Goal: Navigation & Orientation: Find specific page/section

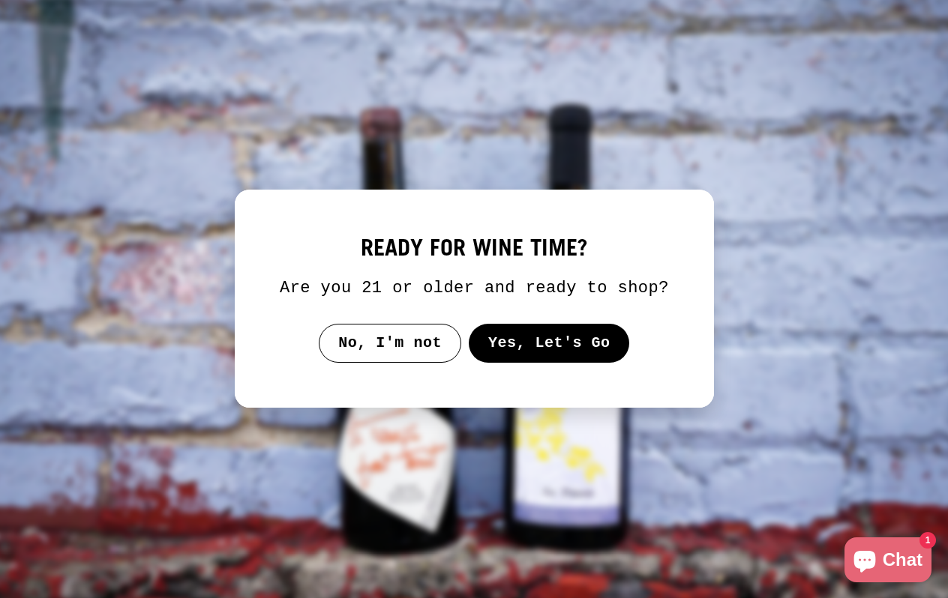
click at [559, 361] on button "Yes, Let's Go" at bounding box center [548, 343] width 161 height 39
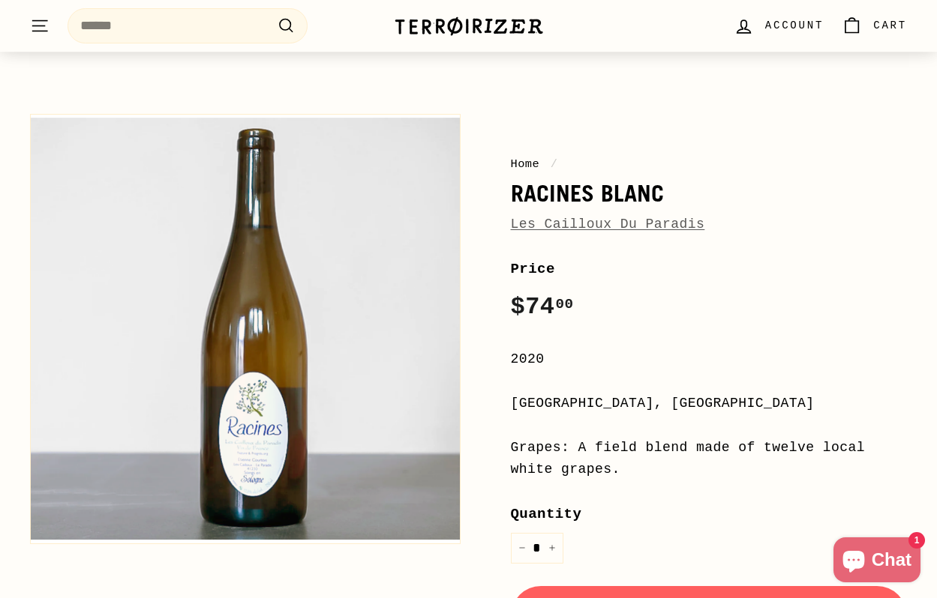
scroll to position [84, 0]
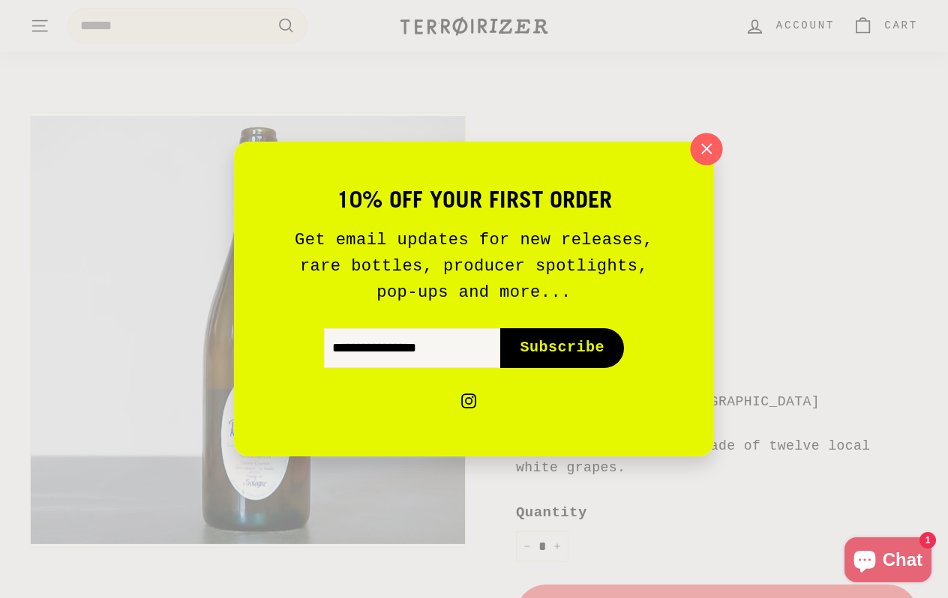
click at [697, 145] on icon "button" at bounding box center [706, 149] width 22 height 22
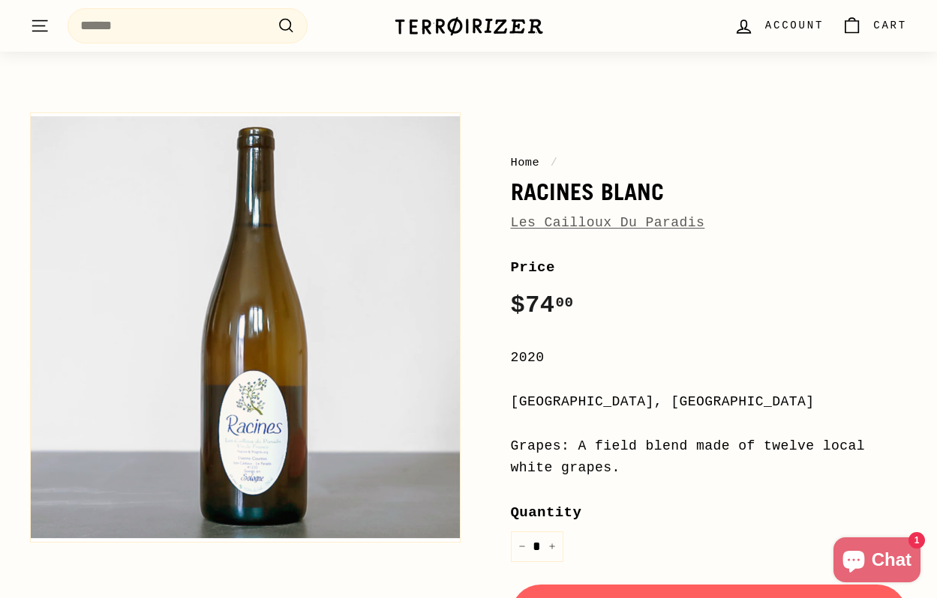
click at [582, 223] on link "Les Cailloux Du Paradis" at bounding box center [608, 222] width 194 height 15
